Goal: Transaction & Acquisition: Purchase product/service

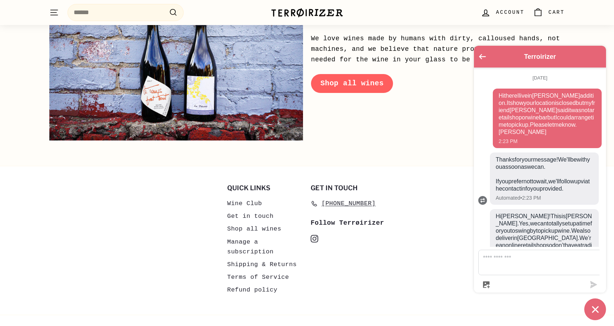
scroll to position [272, 0]
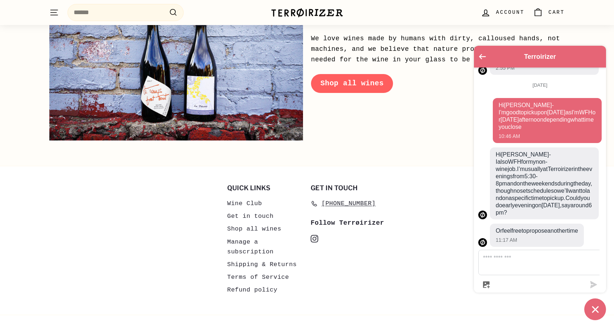
click at [530, 273] on textarea "Message us" at bounding box center [544, 262] width 132 height 25
click at [510, 269] on textarea "Message us" at bounding box center [544, 262] width 132 height 25
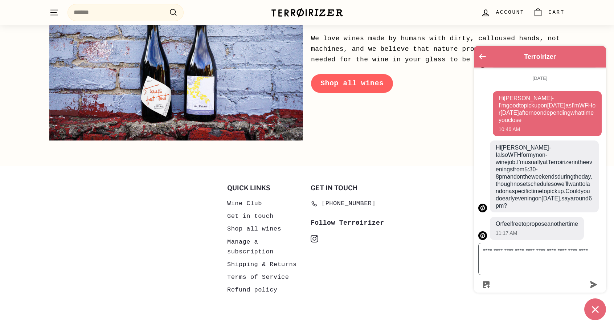
type textarea "**********"
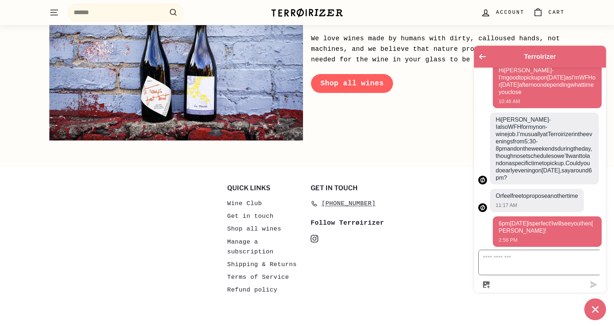
scroll to position [270, 0]
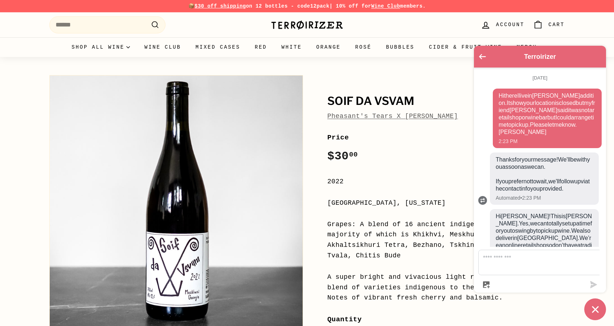
scroll to position [301, 0]
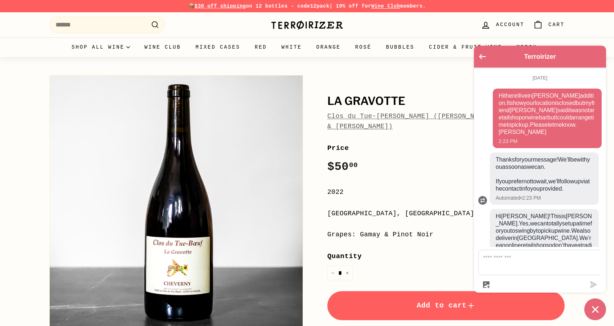
scroll to position [307, 0]
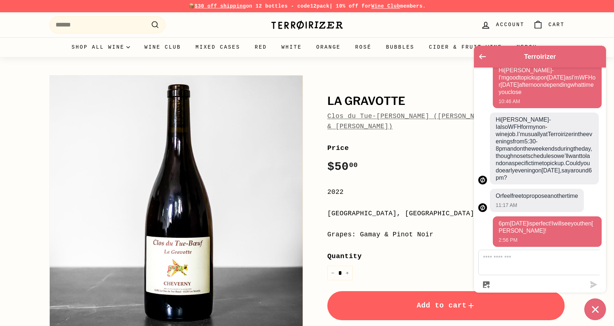
click at [402, 79] on div "La Gravotte Clos du Tue-Boeuf ([PERSON_NAME], [PERSON_NAME], & [PERSON_NAME]) P…" at bounding box center [438, 239] width 254 height 337
click at [484, 59] on icon "Go back to the main screen" at bounding box center [482, 56] width 7 height 5
